Goal: Task Accomplishment & Management: Use online tool/utility

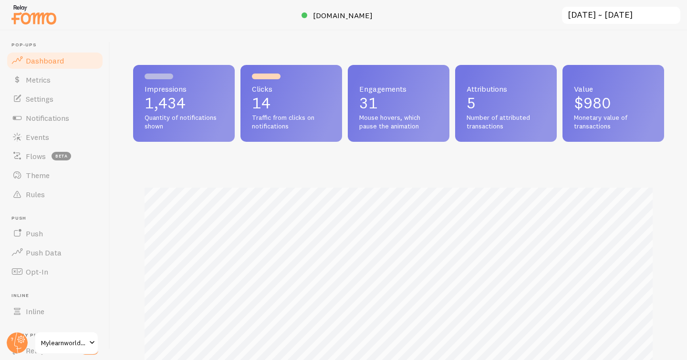
scroll to position [250, 531]
click at [48, 111] on link "Notifications" at bounding box center [55, 117] width 98 height 19
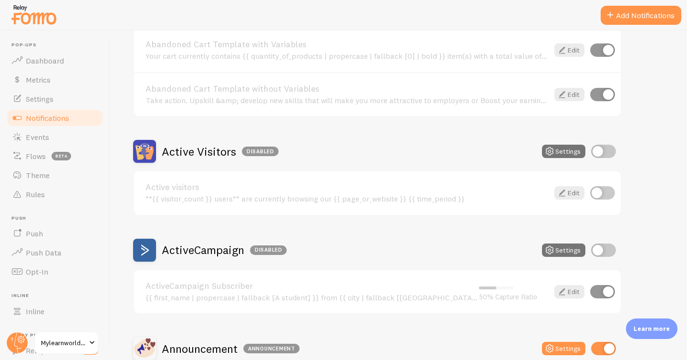
scroll to position [135, 0]
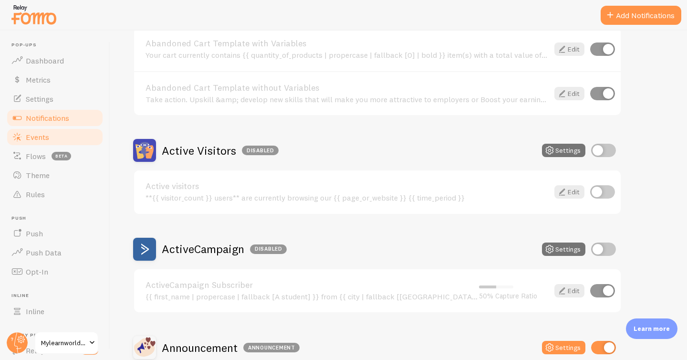
click at [31, 129] on link "Events" at bounding box center [55, 136] width 98 height 19
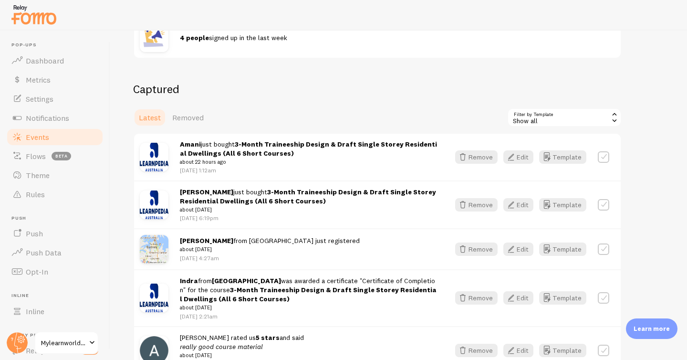
scroll to position [235, 0]
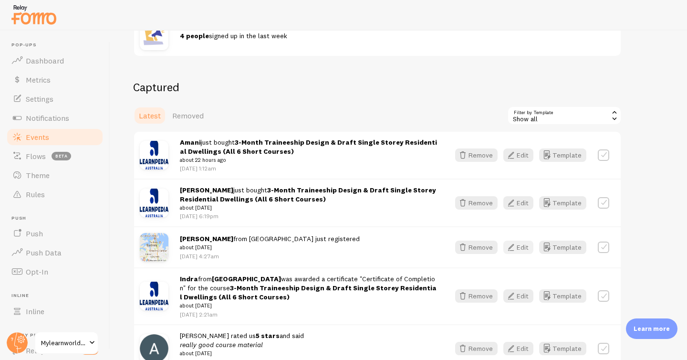
click at [525, 246] on button "Edit" at bounding box center [518, 246] width 30 height 13
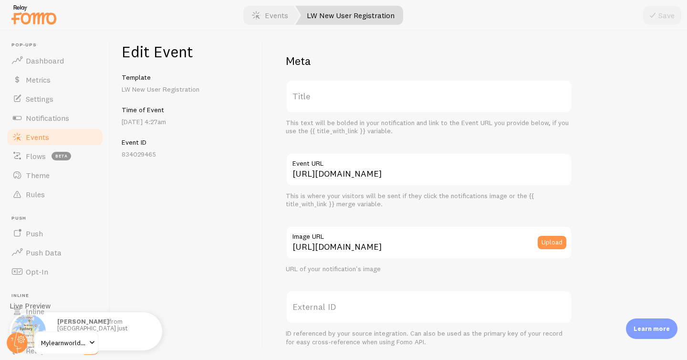
click at [55, 135] on link "Events" at bounding box center [55, 136] width 98 height 19
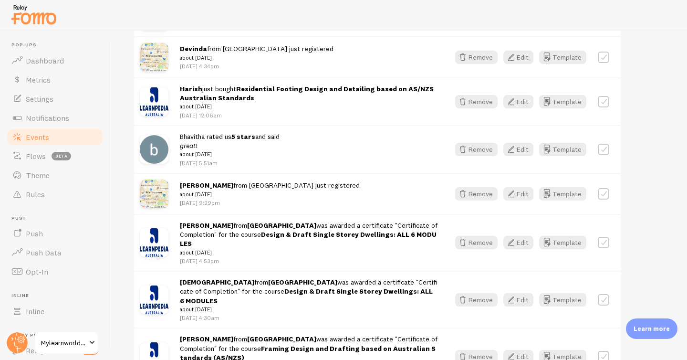
scroll to position [800, 0]
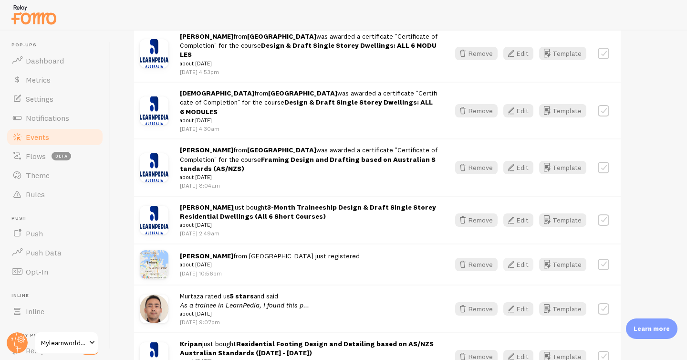
click at [514, 259] on icon "button" at bounding box center [510, 264] width 11 height 11
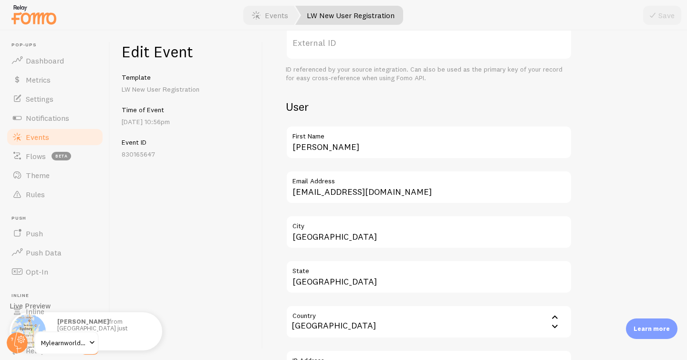
scroll to position [466, 0]
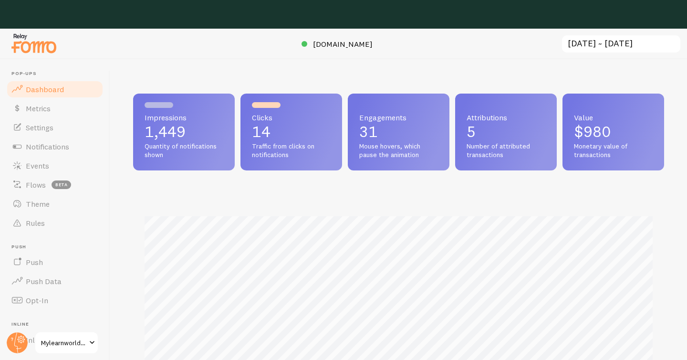
scroll to position [250, 531]
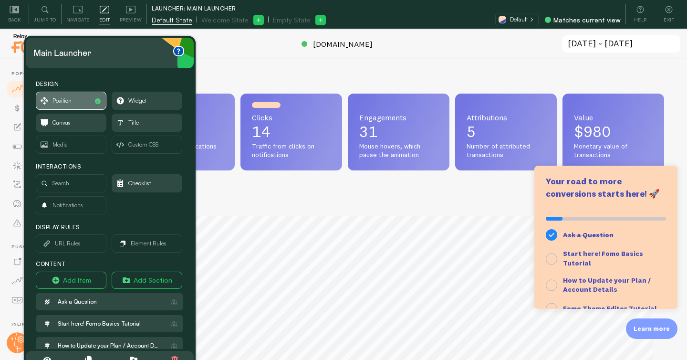
click at [69, 100] on span "Position" at bounding box center [61, 100] width 19 height 10
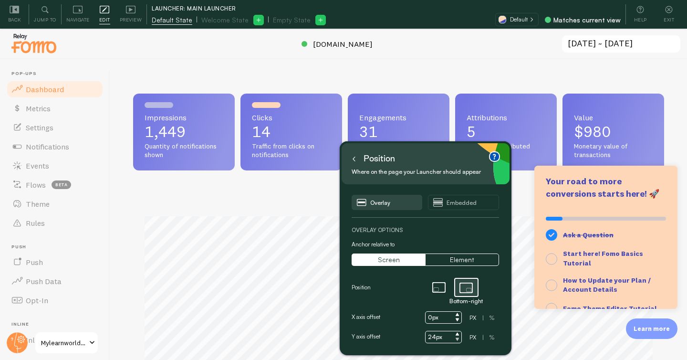
click at [458, 340] on icon at bounding box center [458, 339] width 4 height 4
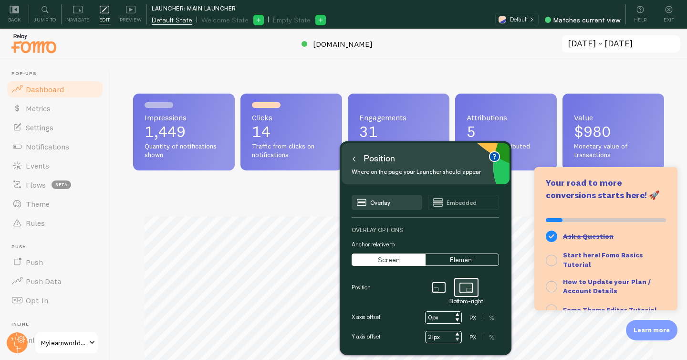
click at [458, 340] on icon at bounding box center [458, 339] width 4 height 4
click at [459, 334] on icon at bounding box center [458, 334] width 4 height 4
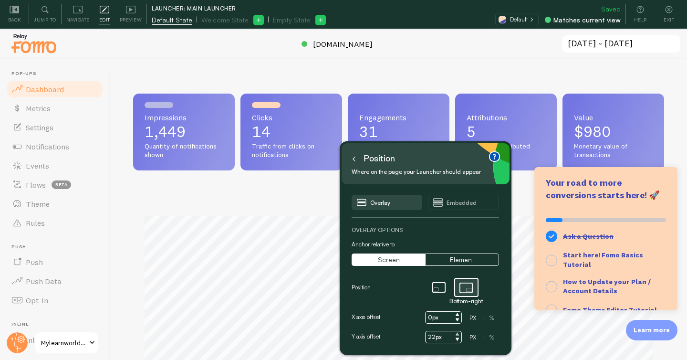
click at [459, 334] on icon at bounding box center [458, 334] width 4 height 4
type input "24px"
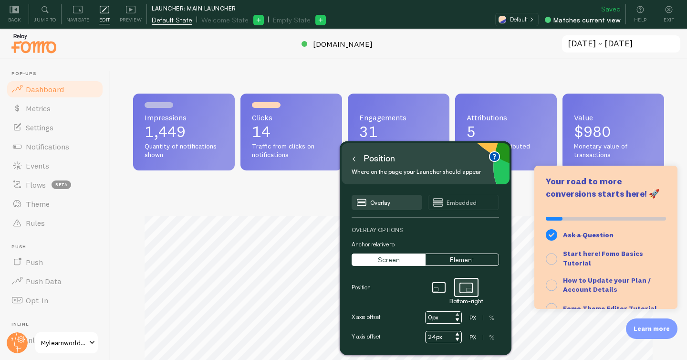
click at [456, 312] on icon at bounding box center [458, 314] width 4 height 4
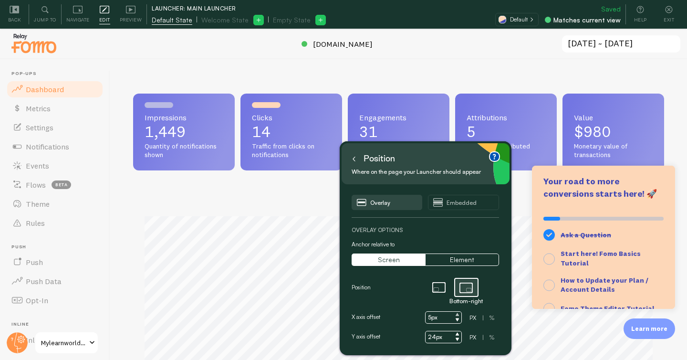
click at [456, 312] on icon at bounding box center [458, 314] width 4 height 4
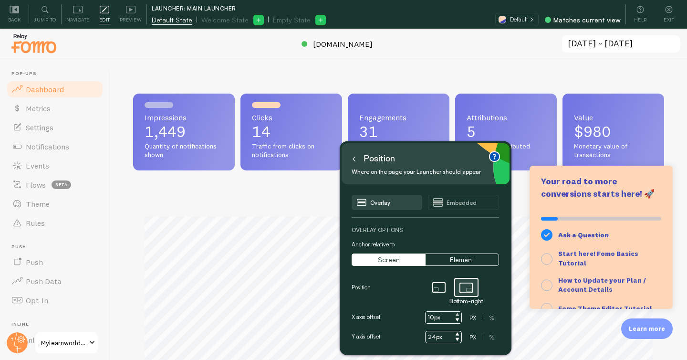
click at [456, 312] on icon at bounding box center [458, 314] width 4 height 4
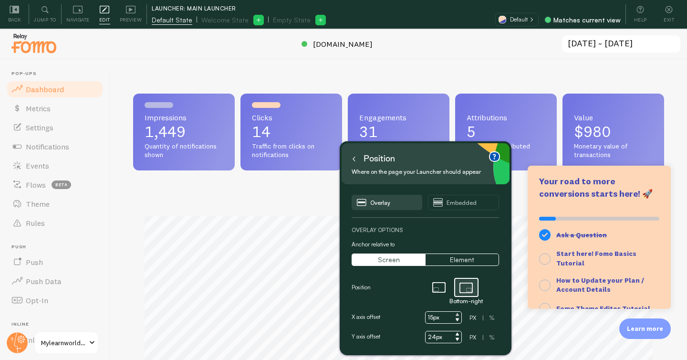
click at [456, 312] on icon at bounding box center [458, 314] width 4 height 4
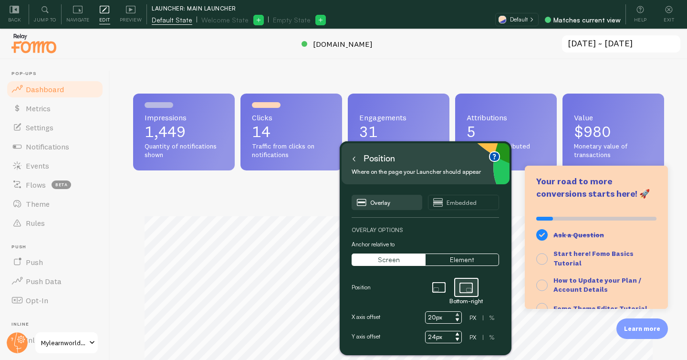
click at [456, 312] on icon at bounding box center [458, 314] width 4 height 4
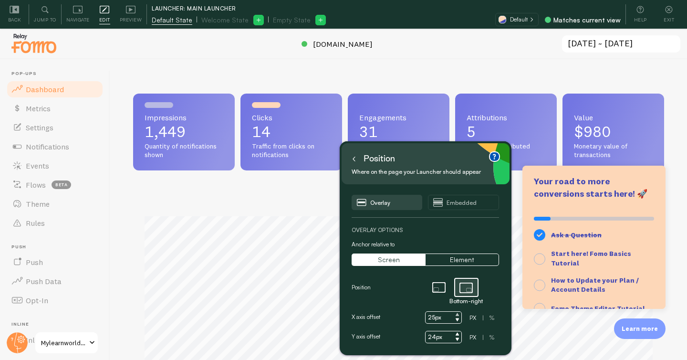
click at [456, 312] on icon at bounding box center [458, 314] width 4 height 4
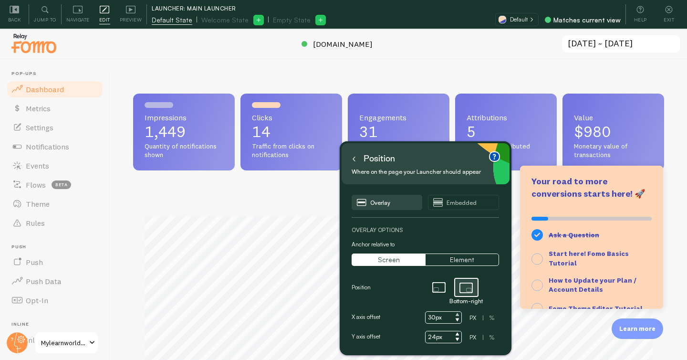
click at [456, 312] on icon at bounding box center [458, 314] width 4 height 4
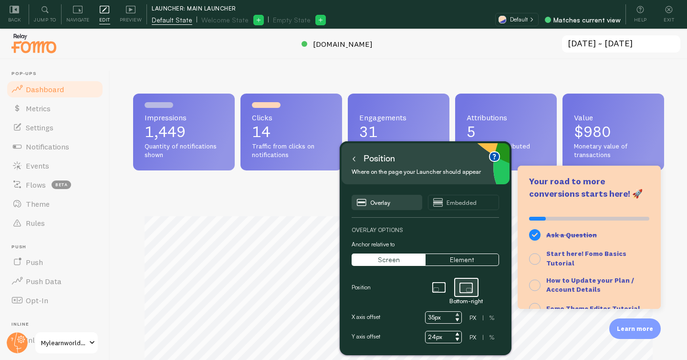
click at [456, 312] on icon at bounding box center [458, 314] width 4 height 4
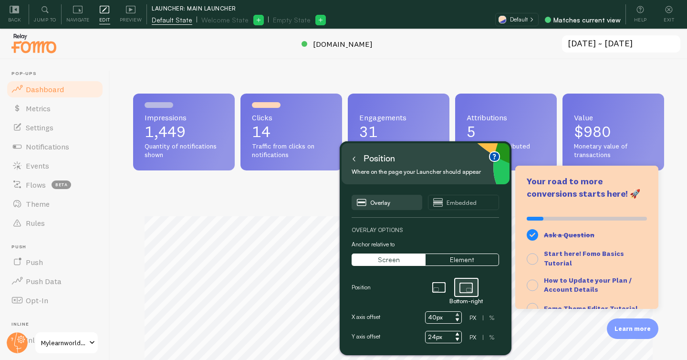
click at [456, 312] on icon at bounding box center [458, 314] width 4 height 4
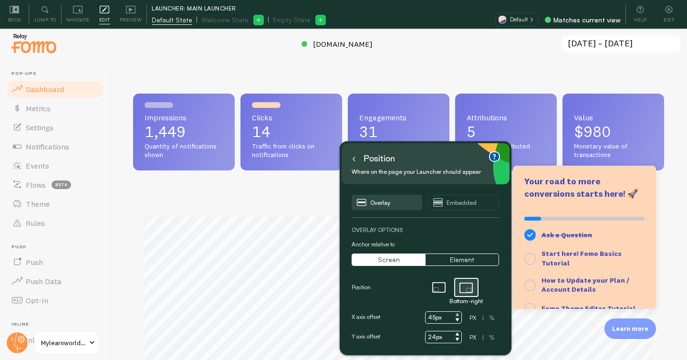
click at [456, 312] on icon at bounding box center [458, 314] width 4 height 4
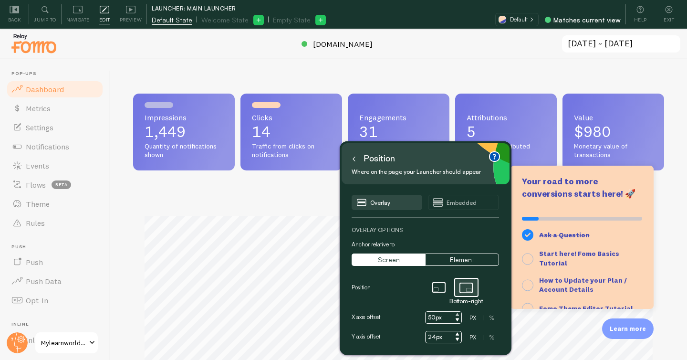
click at [456, 312] on icon at bounding box center [458, 314] width 4 height 4
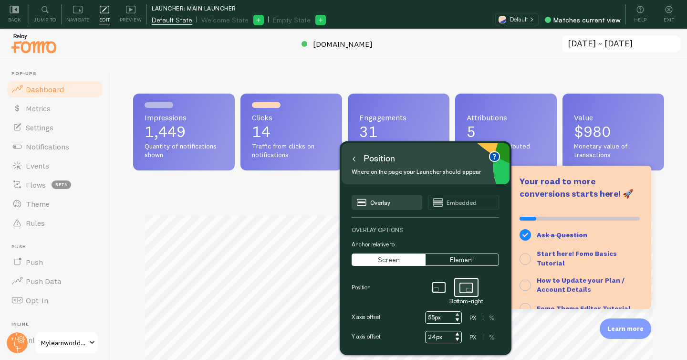
click at [456, 312] on icon at bounding box center [458, 314] width 4 height 4
click at [431, 317] on input "56px" at bounding box center [443, 317] width 37 height 12
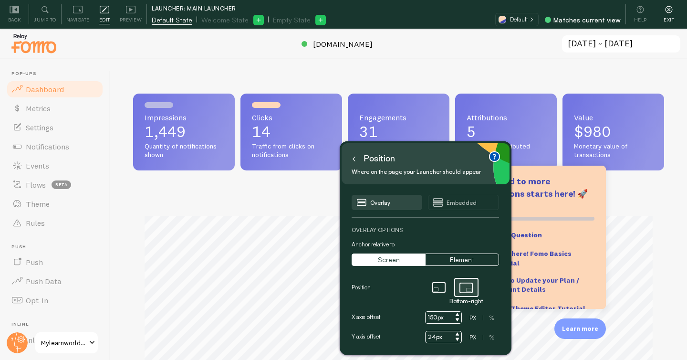
type input "150px"
click at [671, 13] on icon at bounding box center [669, 10] width 10 height 10
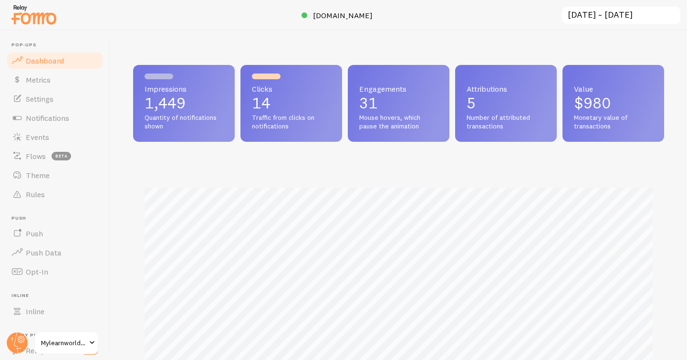
scroll to position [250, 531]
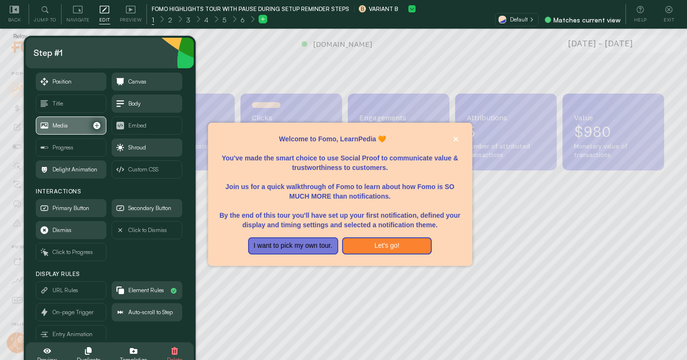
scroll to position [33, 0]
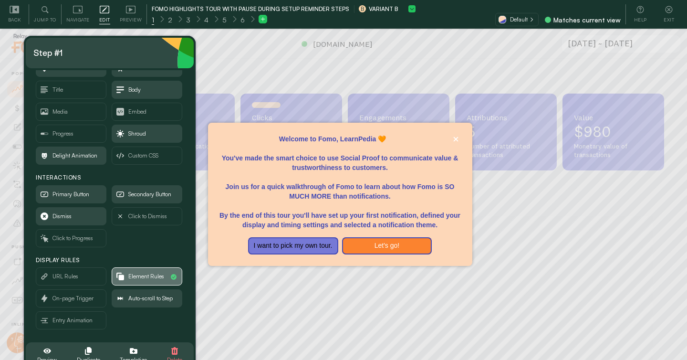
click at [140, 274] on span "Element Rules" at bounding box center [146, 276] width 36 height 10
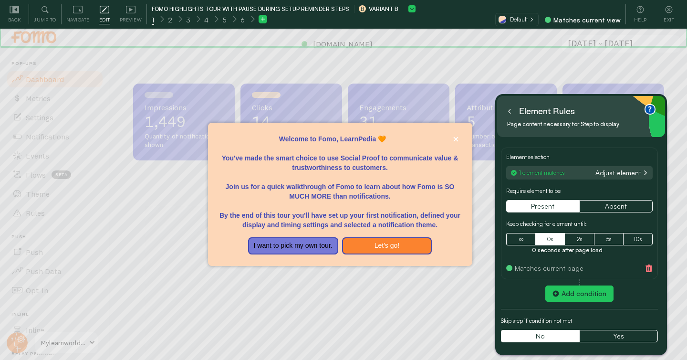
scroll to position [29, 0]
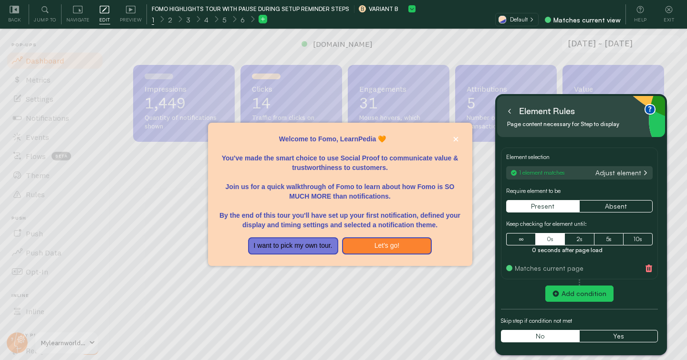
click at [616, 170] on button "Adjust element" at bounding box center [621, 172] width 57 height 9
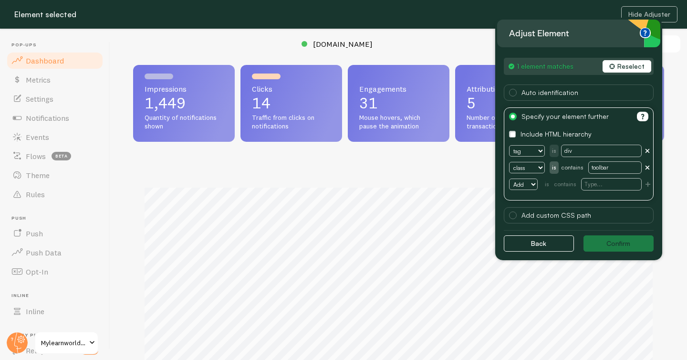
click at [617, 67] on button "Reselect" at bounding box center [626, 66] width 48 height 12
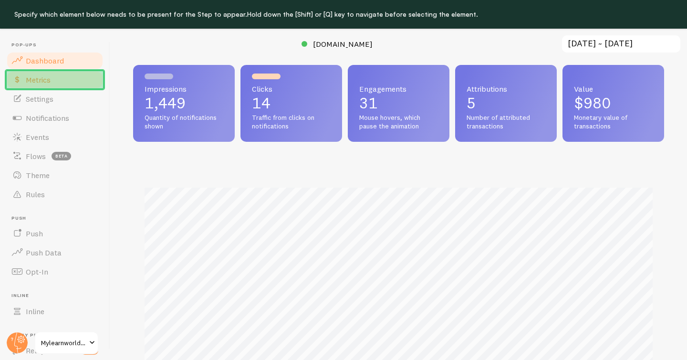
click at [71, 81] on link "Metrics" at bounding box center [55, 79] width 98 height 19
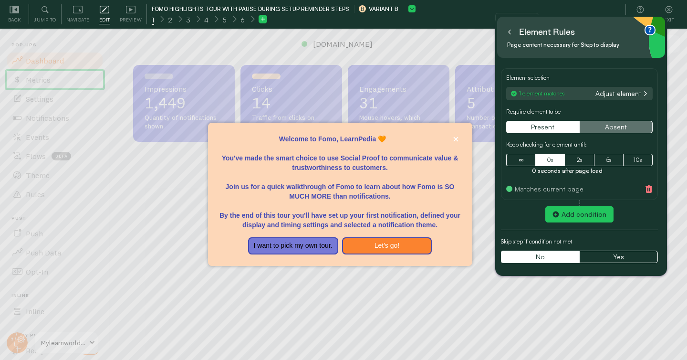
click at [626, 126] on button "Absent" at bounding box center [615, 127] width 73 height 12
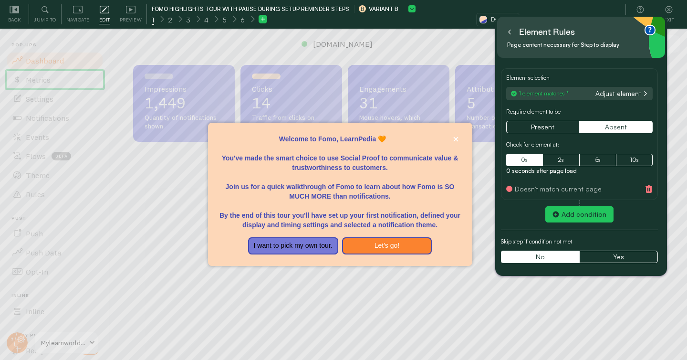
click at [507, 32] on icon at bounding box center [509, 32] width 5 height 5
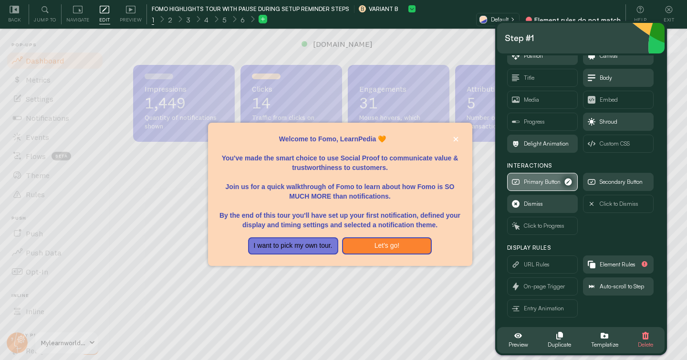
scroll to position [33, 0]
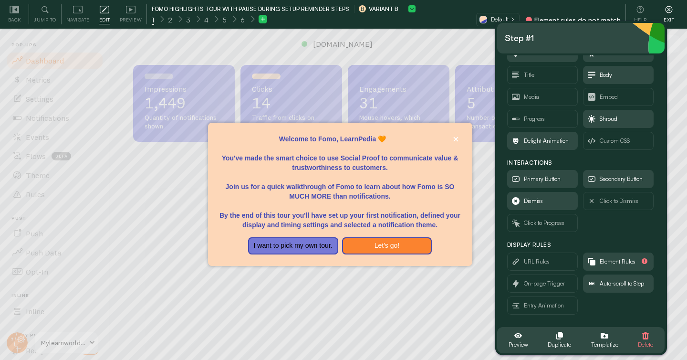
click at [671, 16] on span "Exit" at bounding box center [668, 19] width 10 height 9
